Goal: Information Seeking & Learning: Learn about a topic

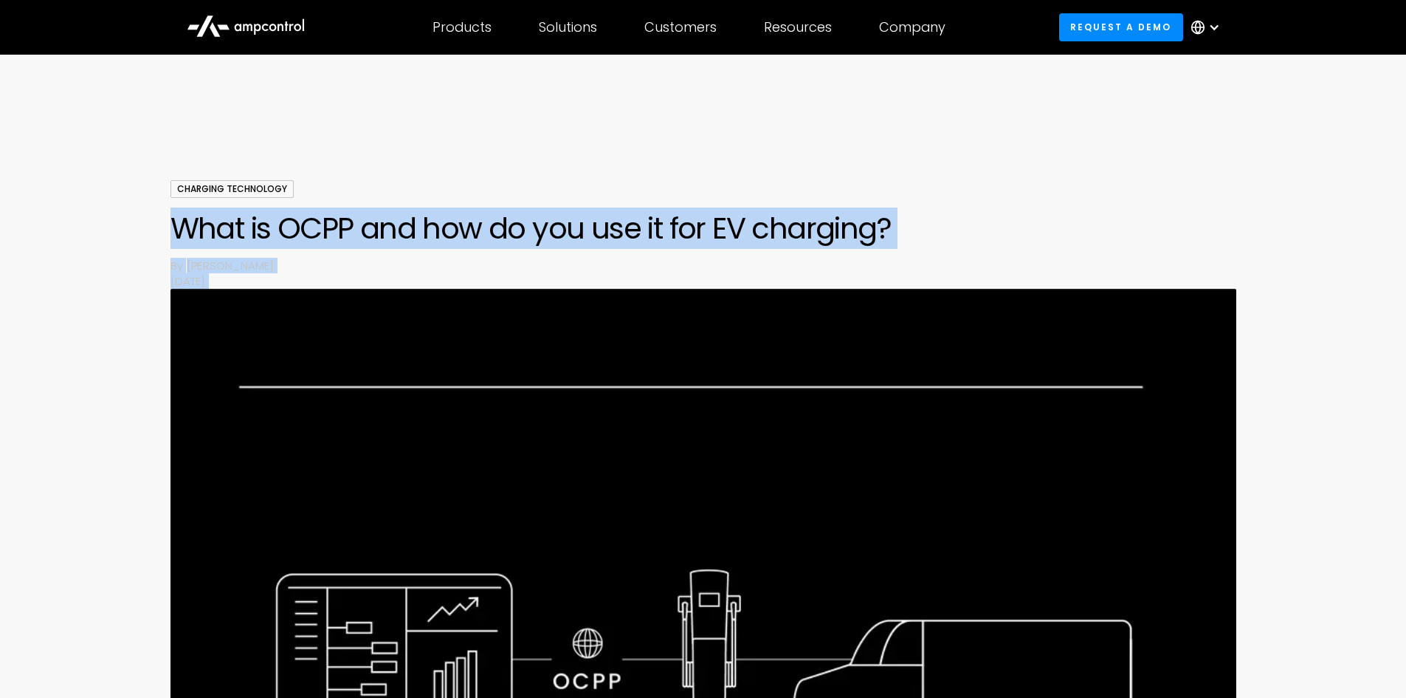
drag, startPoint x: 867, startPoint y: 323, endPoint x: 171, endPoint y: 218, distance: 704.8
copy body "What is OCPP and how do you use it for EV charging? By Joachim Lohse September …"
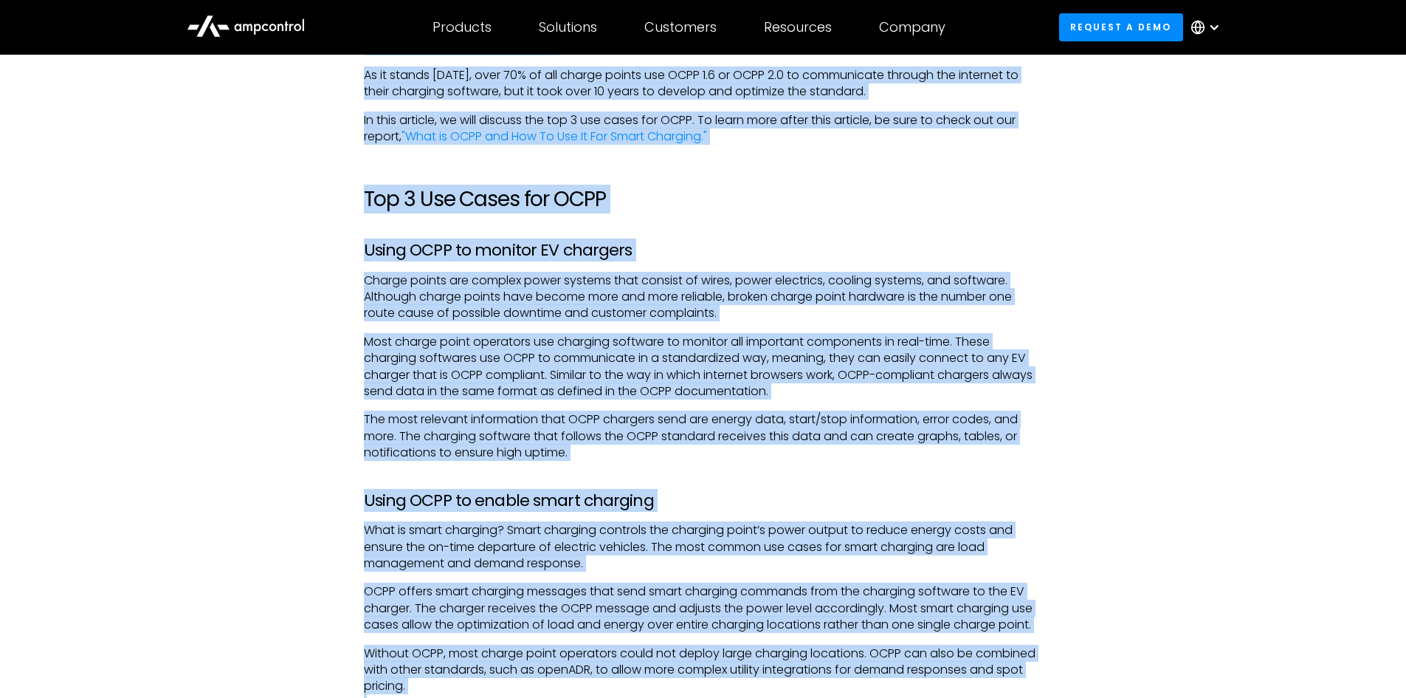
scroll to position [1146, 0]
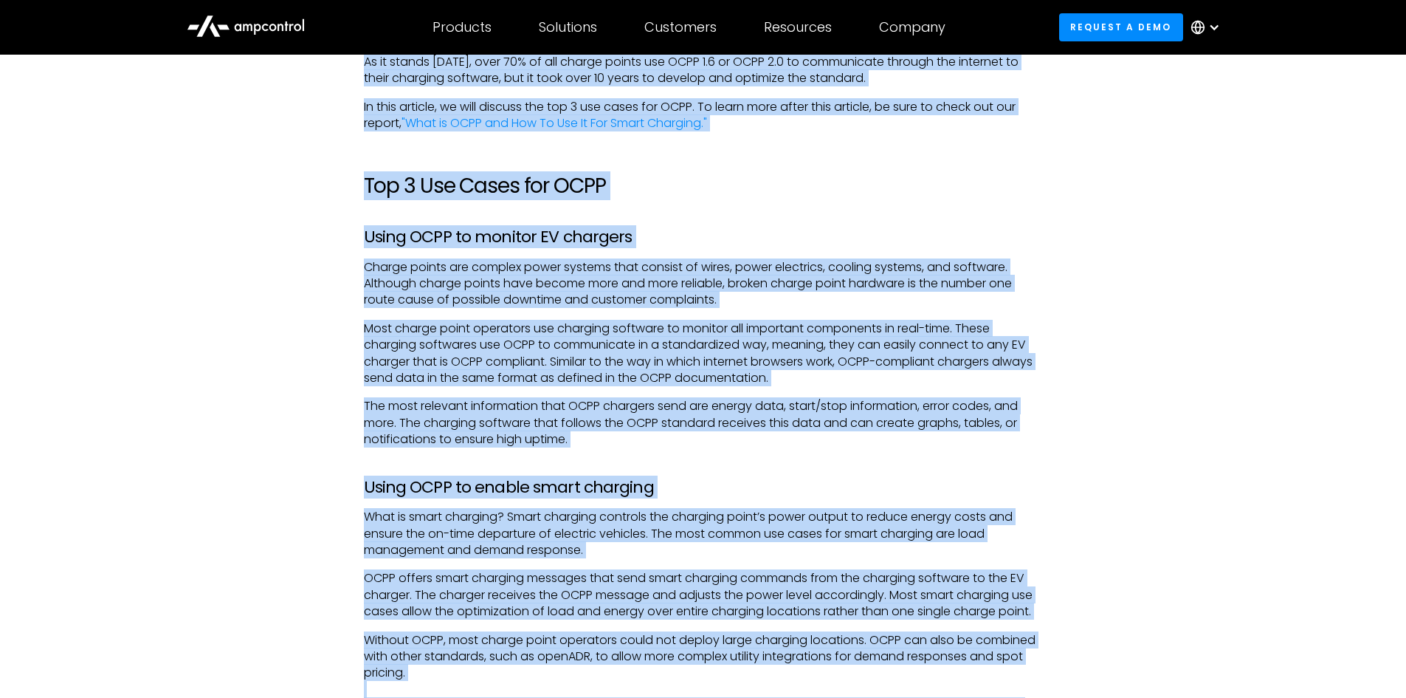
click at [1204, 434] on div "OCPP is used to connect charge points to charging software. The Open Charge Poi…" at bounding box center [703, 632] width 1063 height 1278
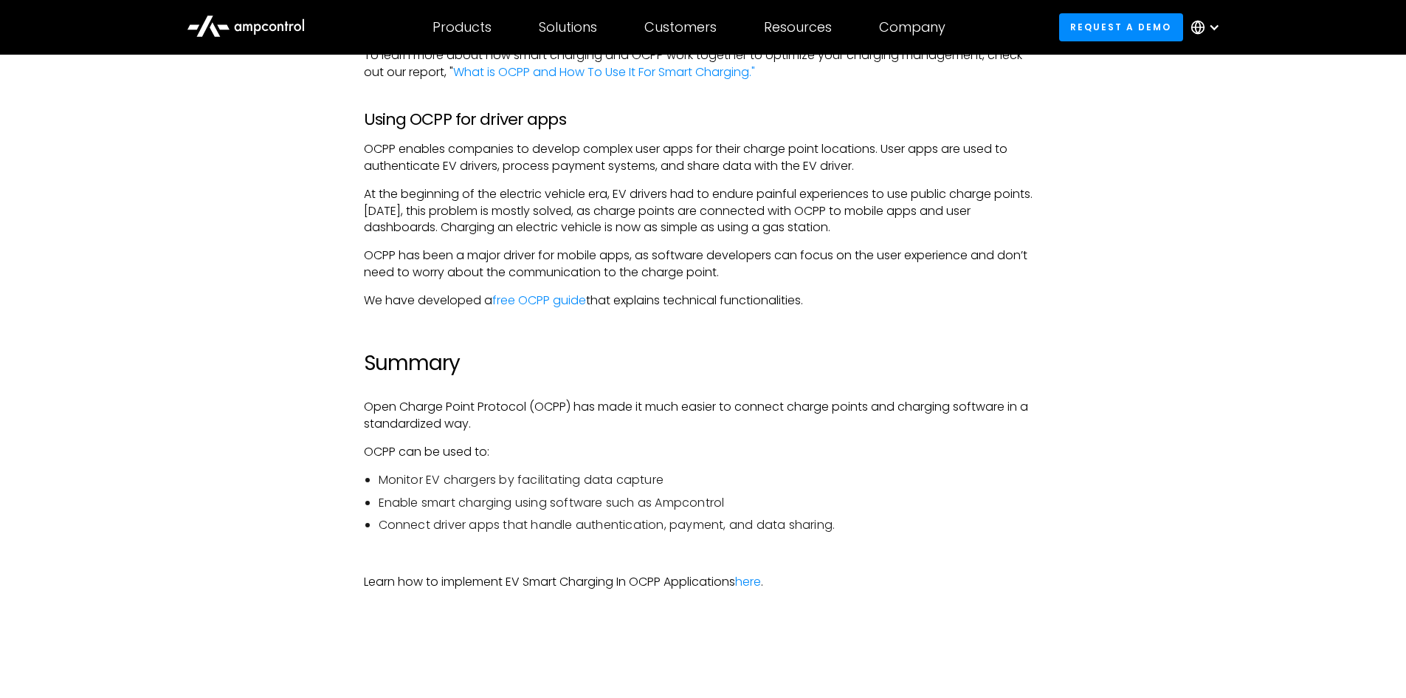
scroll to position [1891, 0]
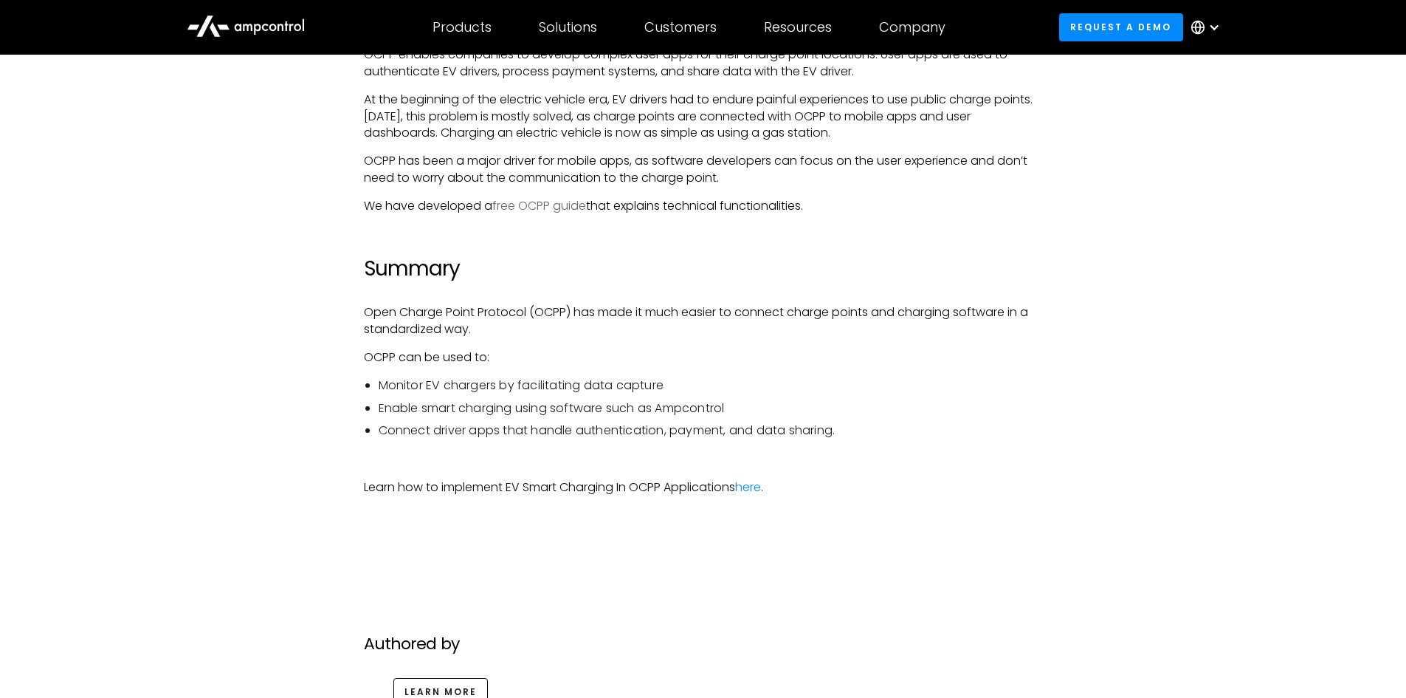
click at [548, 207] on link "free OCPP guide" at bounding box center [539, 205] width 94 height 17
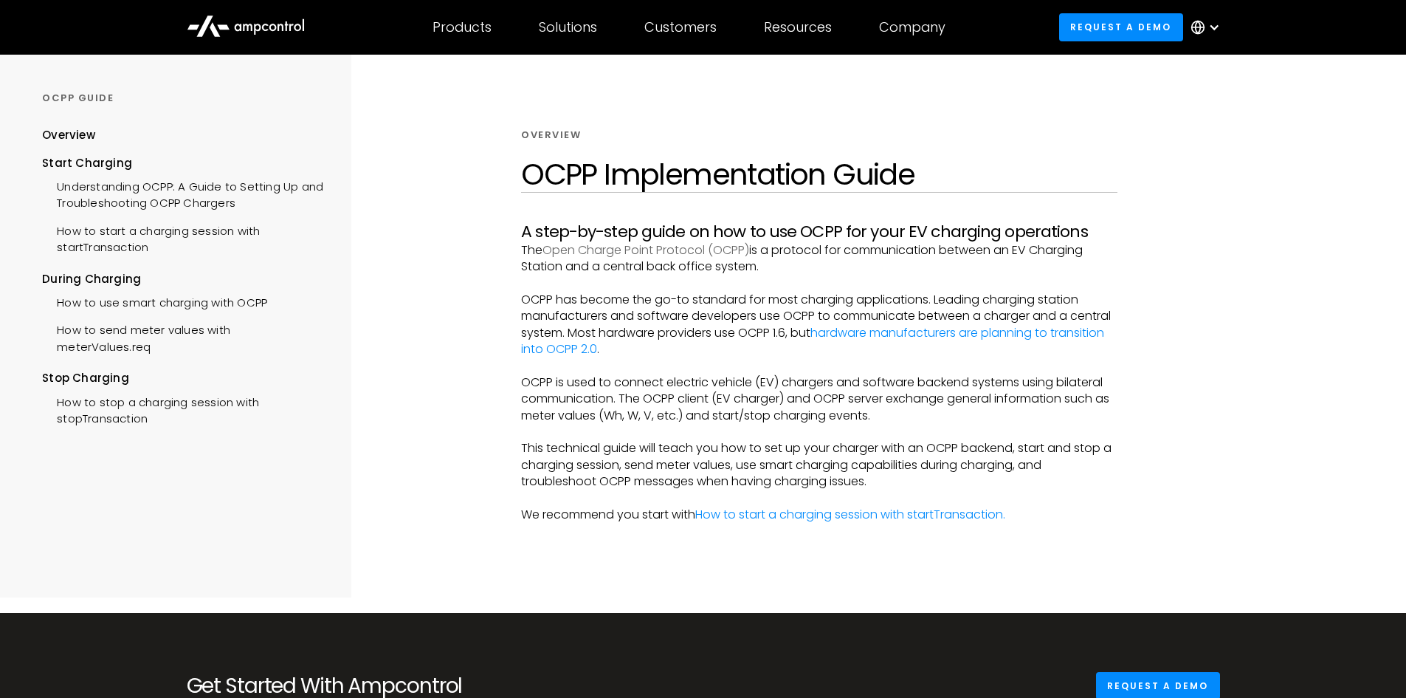
click at [613, 251] on link "Open Charge Point Protocol (OCPP)" at bounding box center [646, 249] width 207 height 17
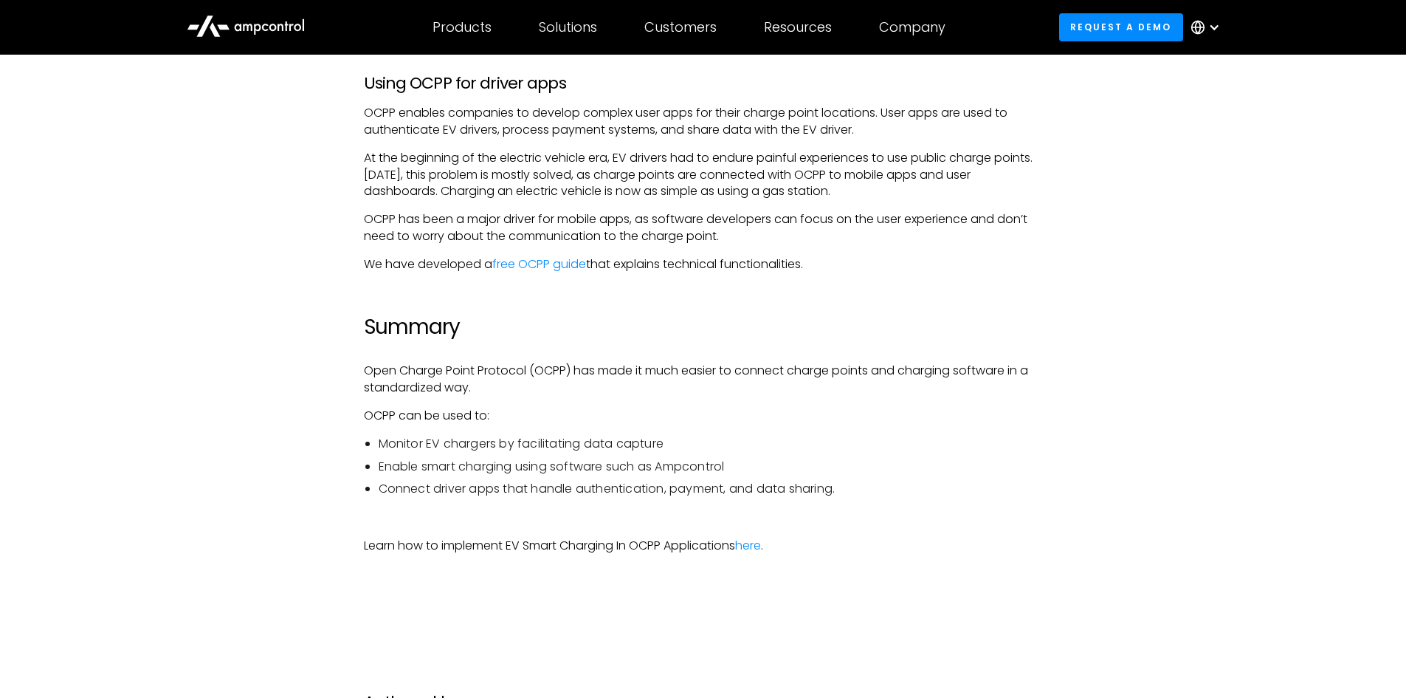
scroll to position [1950, 0]
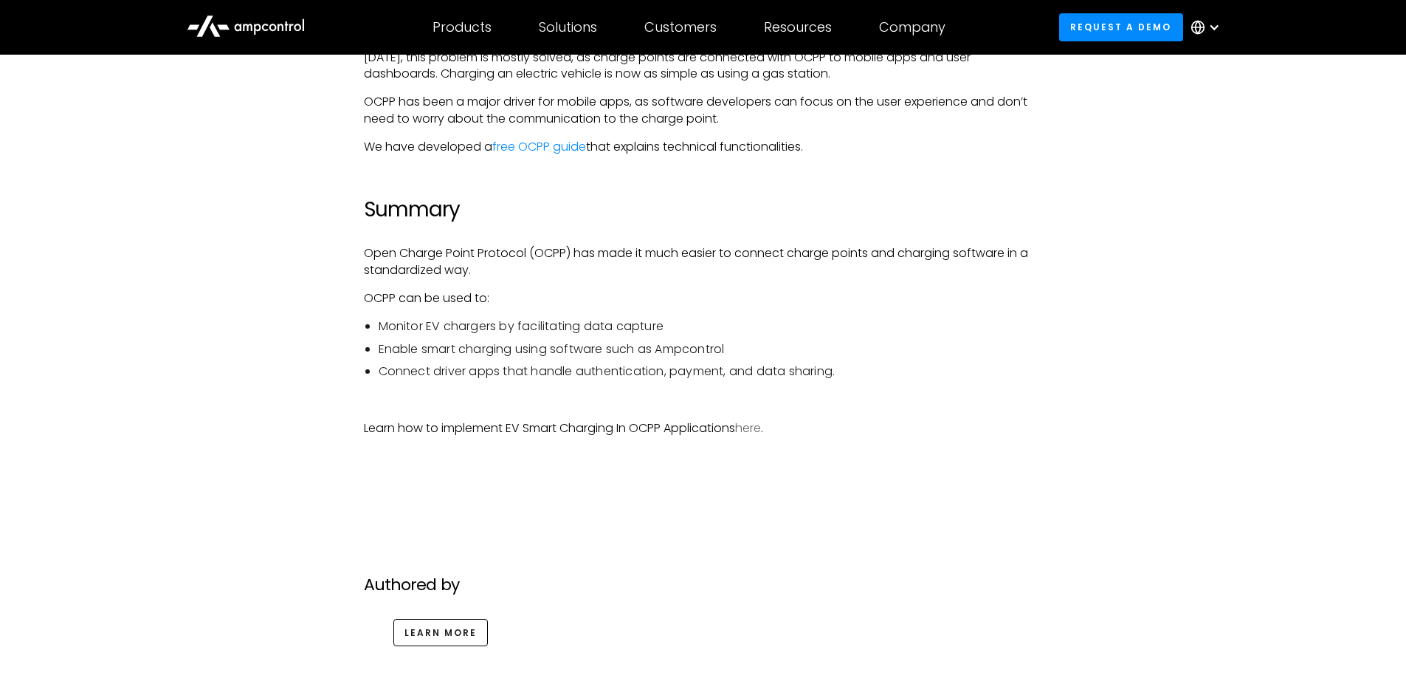
click at [760, 422] on link "here" at bounding box center [748, 427] width 26 height 17
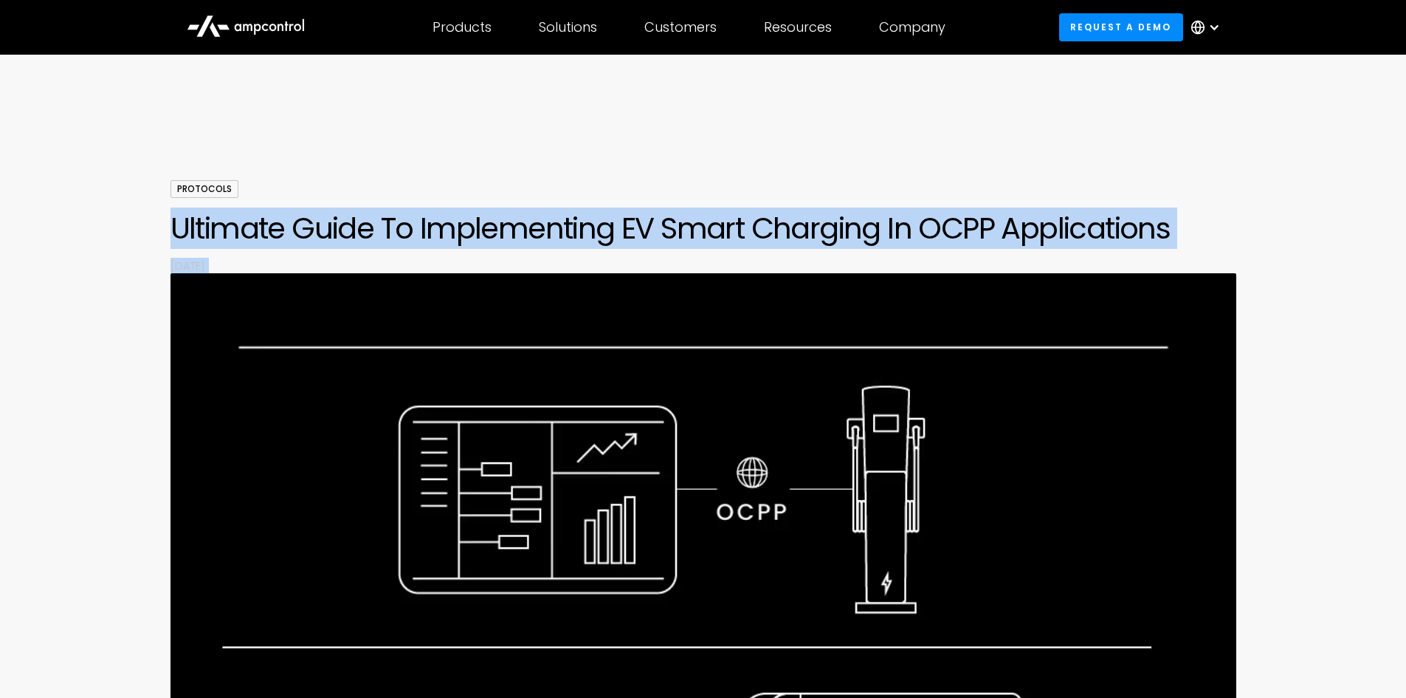
drag, startPoint x: 1018, startPoint y: 458, endPoint x: 115, endPoint y: 228, distance: 931.7
copy body "Loremips Dolor Si Ametconsecte AD Elits Doeiusmo Te INCI Utlaboreetdo Ma Aliqua…"
click at [1311, 470] on div "Protocols Ultimate Guide To Implementing EV Smart Charging In OCPP Applications…" at bounding box center [703, 584] width 1406 height 809
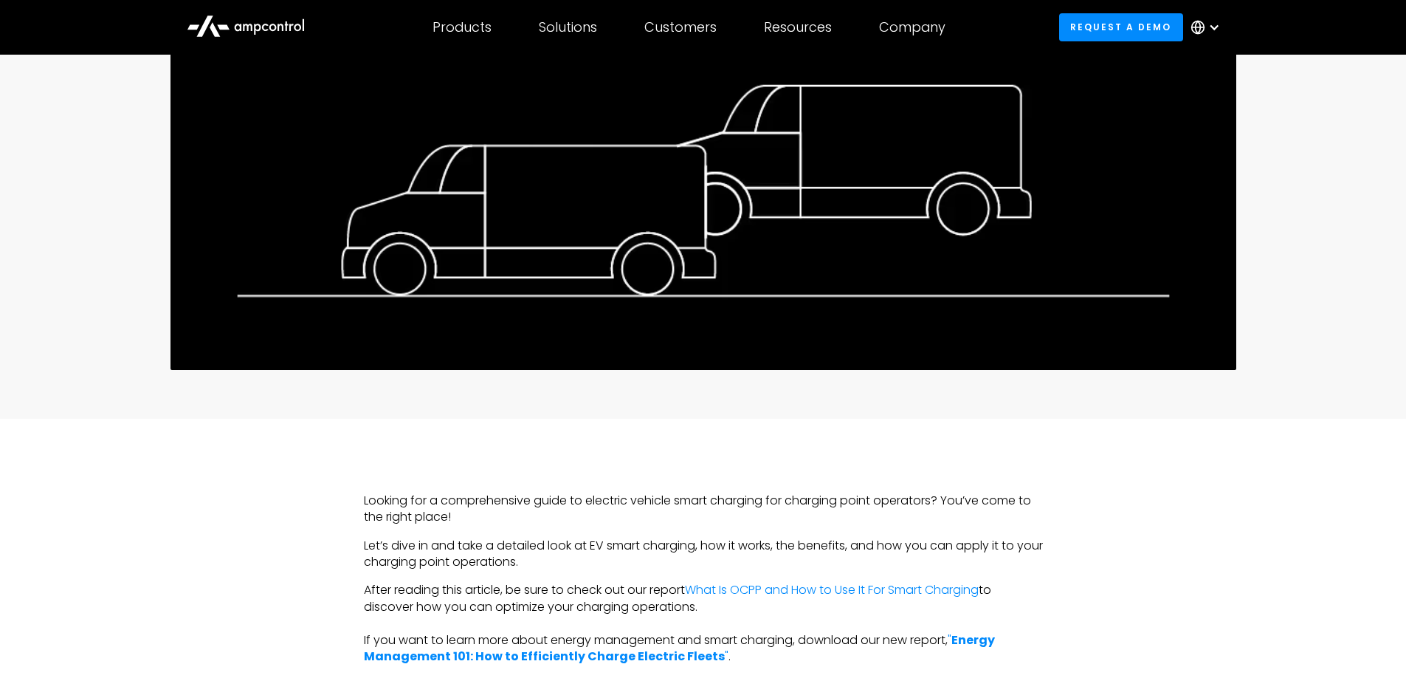
scroll to position [835, 0]
